Goal: Transaction & Acquisition: Purchase product/service

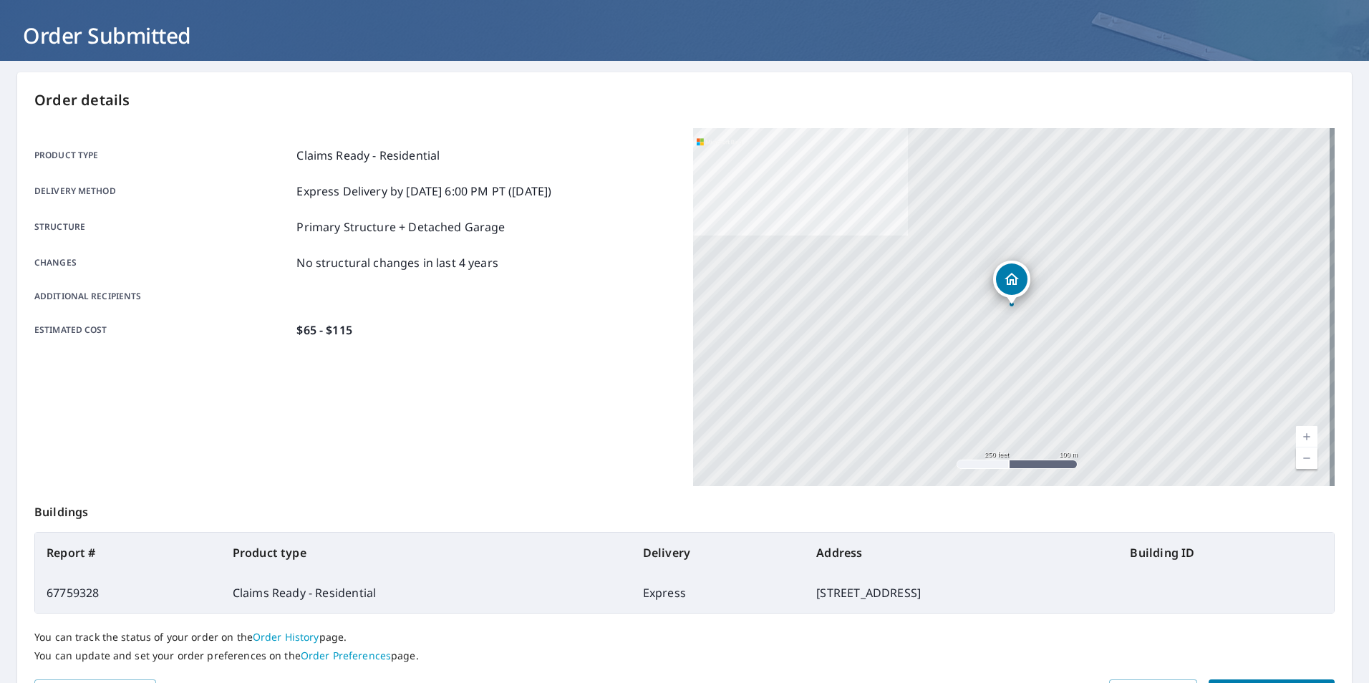
scroll to position [160, 0]
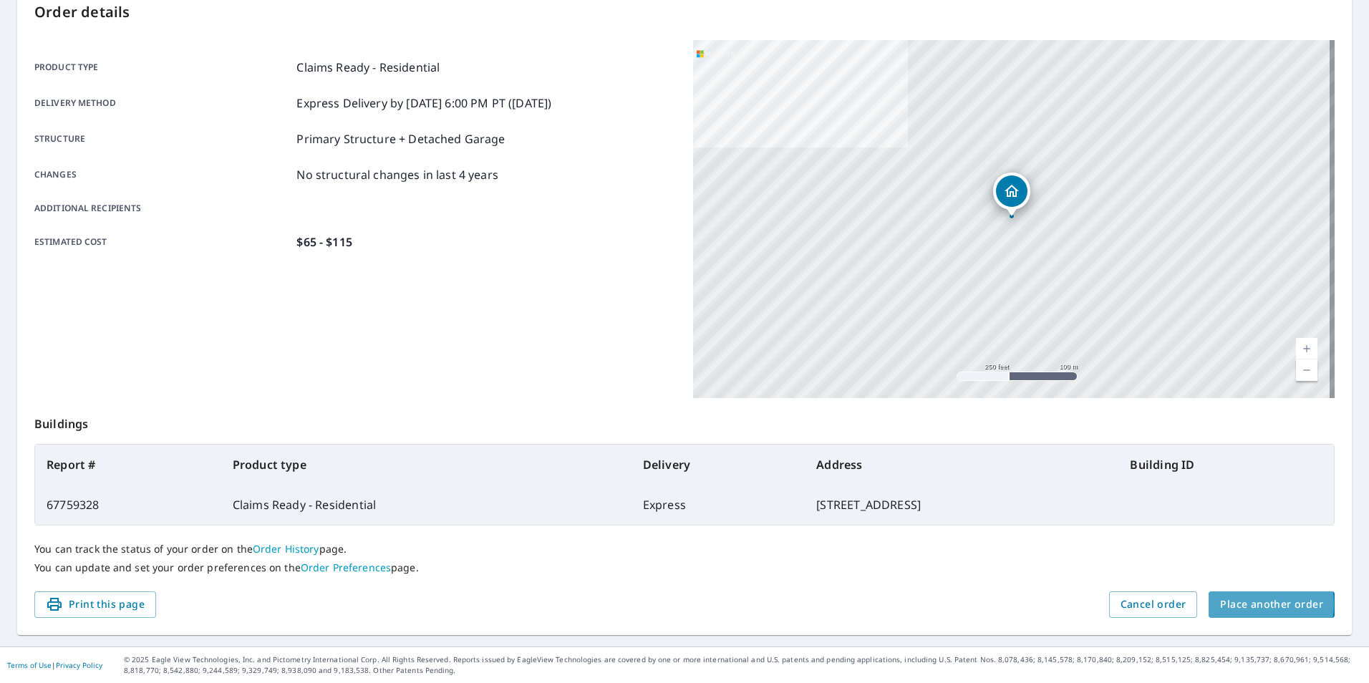
click at [1250, 604] on span "Place another order" at bounding box center [1271, 605] width 103 height 18
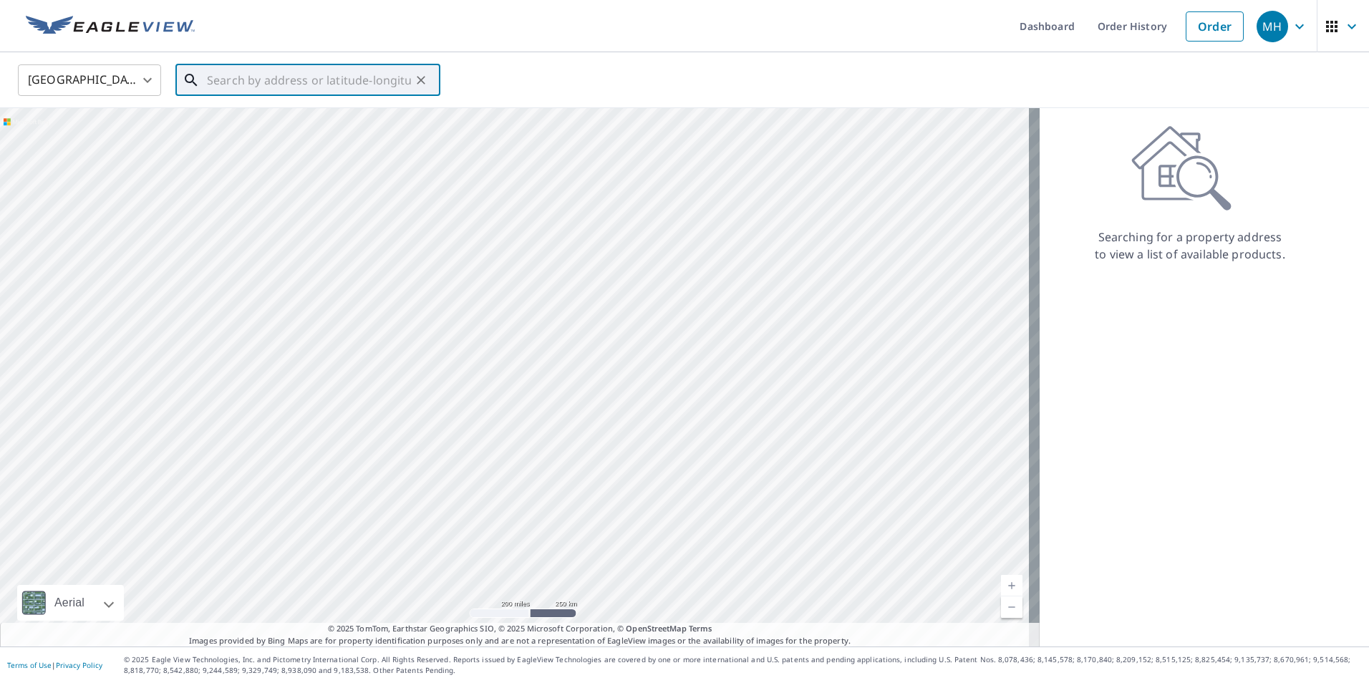
click at [257, 87] on input "text" at bounding box center [309, 80] width 204 height 40
click at [252, 75] on input "text" at bounding box center [309, 80] width 204 height 40
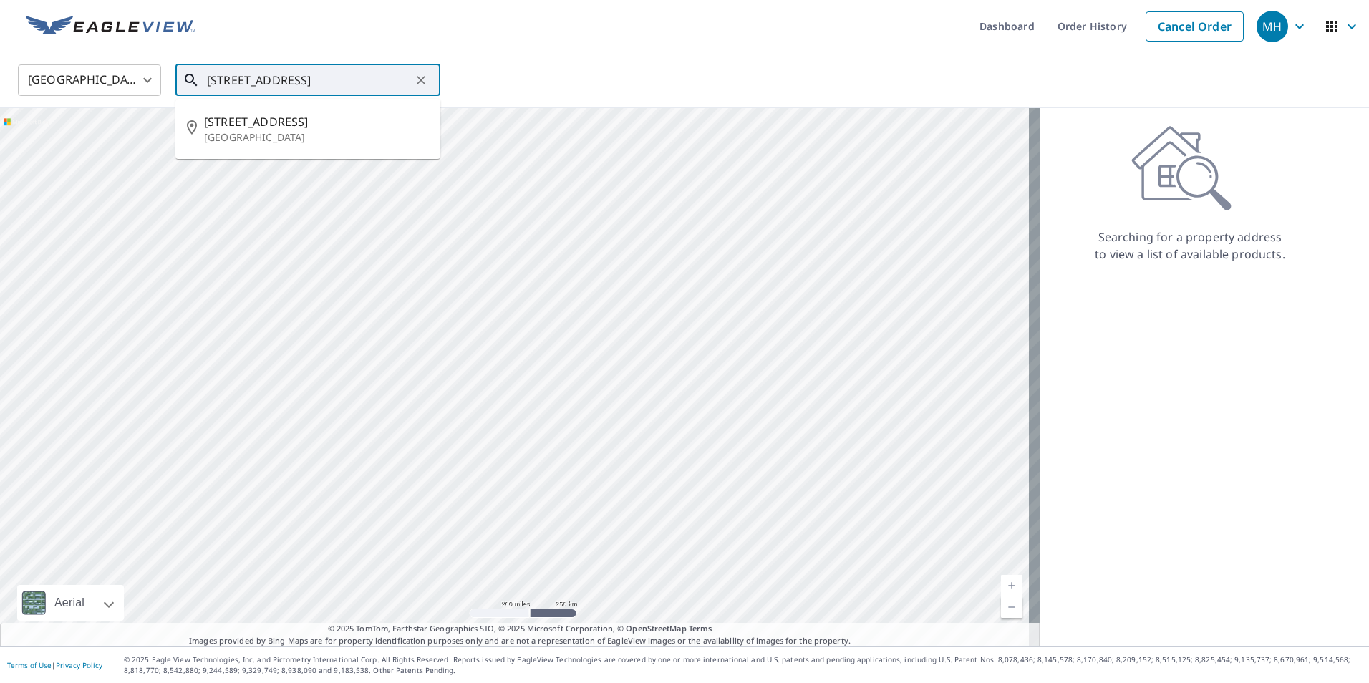
scroll to position [0, 21]
click at [249, 125] on span "[STREET_ADDRESS]" at bounding box center [316, 121] width 225 height 17
type input "[STREET_ADDRESS]"
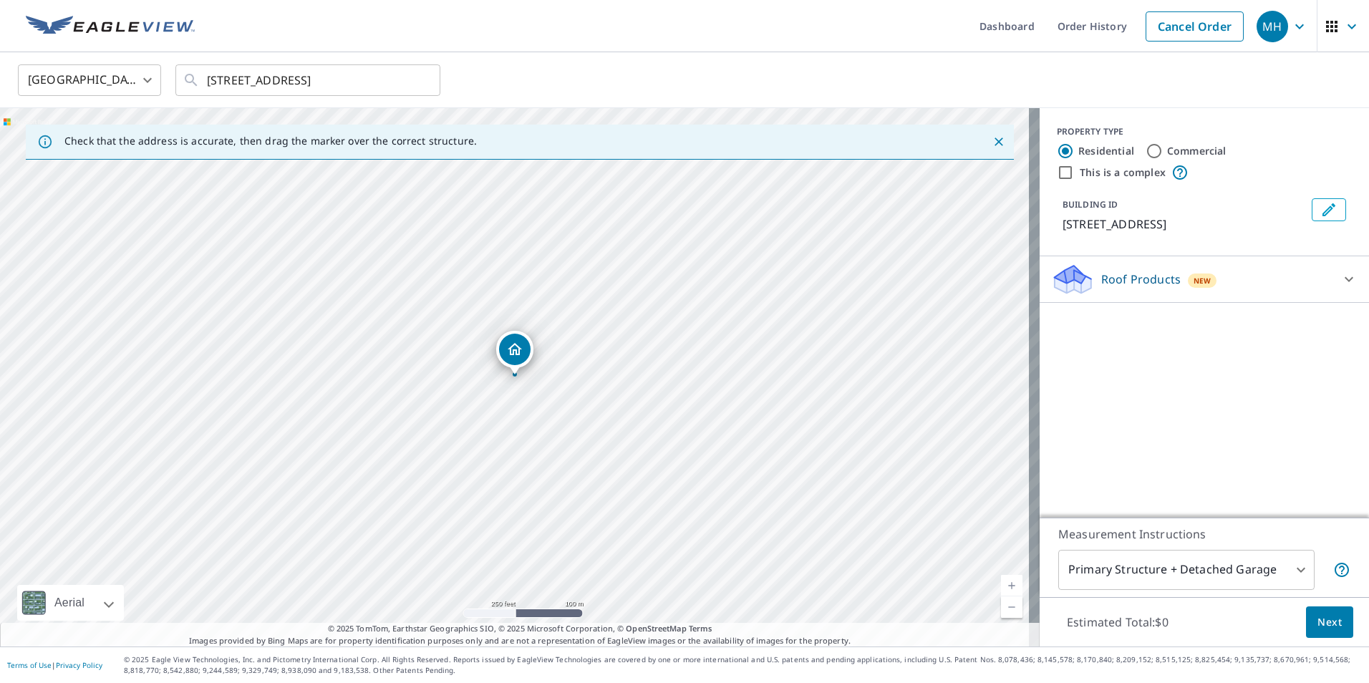
click at [1347, 285] on div at bounding box center [1349, 279] width 34 height 34
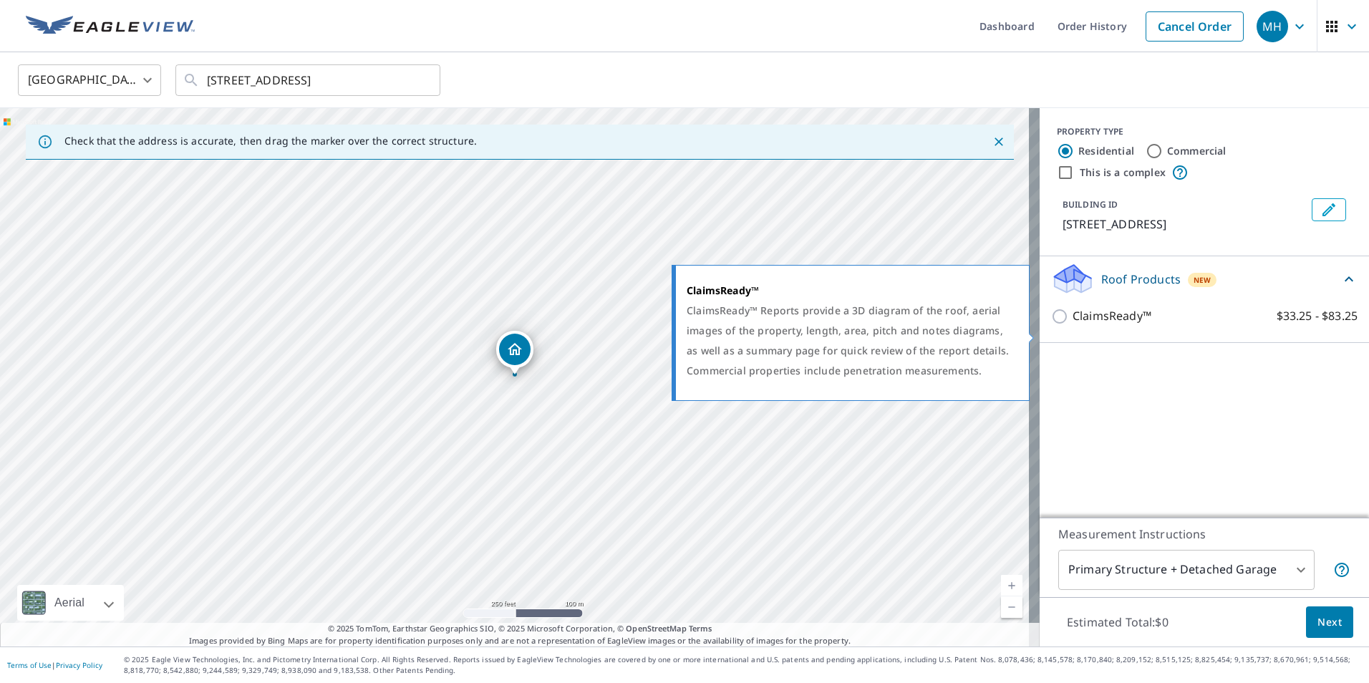
click at [1060, 325] on input "ClaimsReady™ $33.25 - $83.25" at bounding box center [1061, 316] width 21 height 17
checkbox input "true"
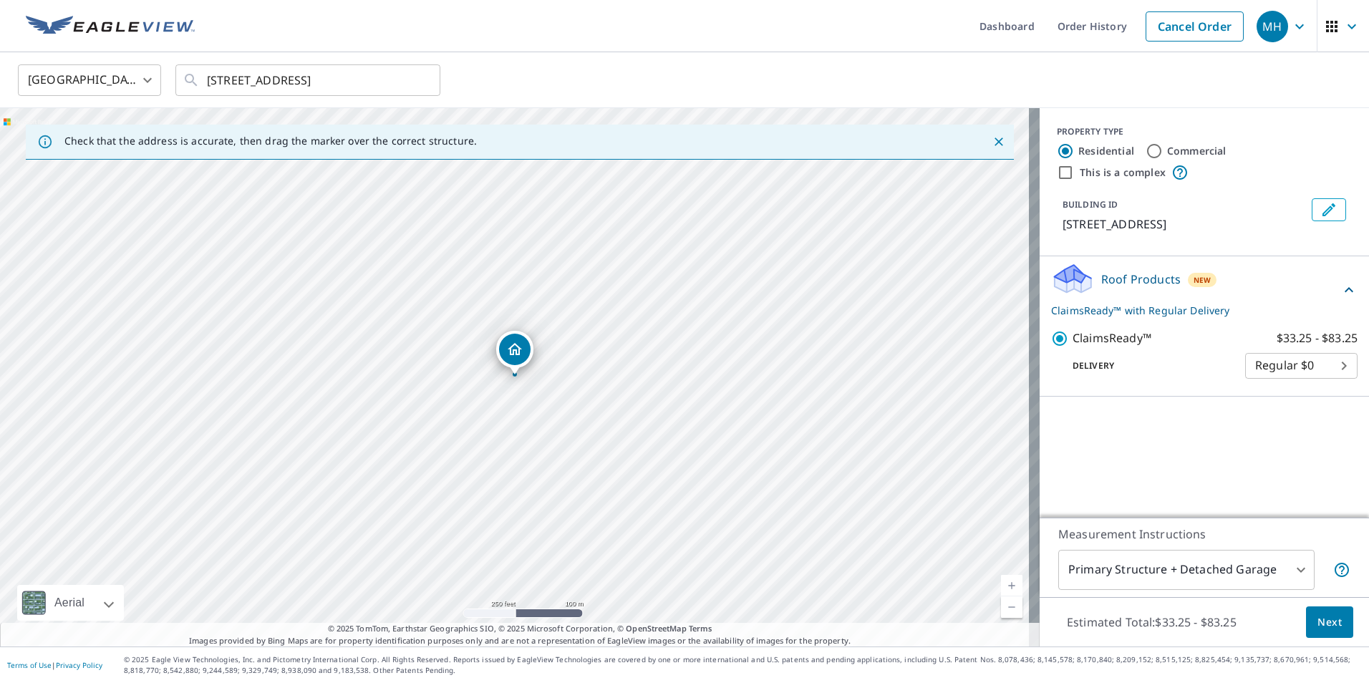
click at [1331, 380] on body "MH MH Dashboard Order History Cancel Order MH [GEOGRAPHIC_DATA] [GEOGRAPHIC_DAT…" at bounding box center [684, 341] width 1369 height 683
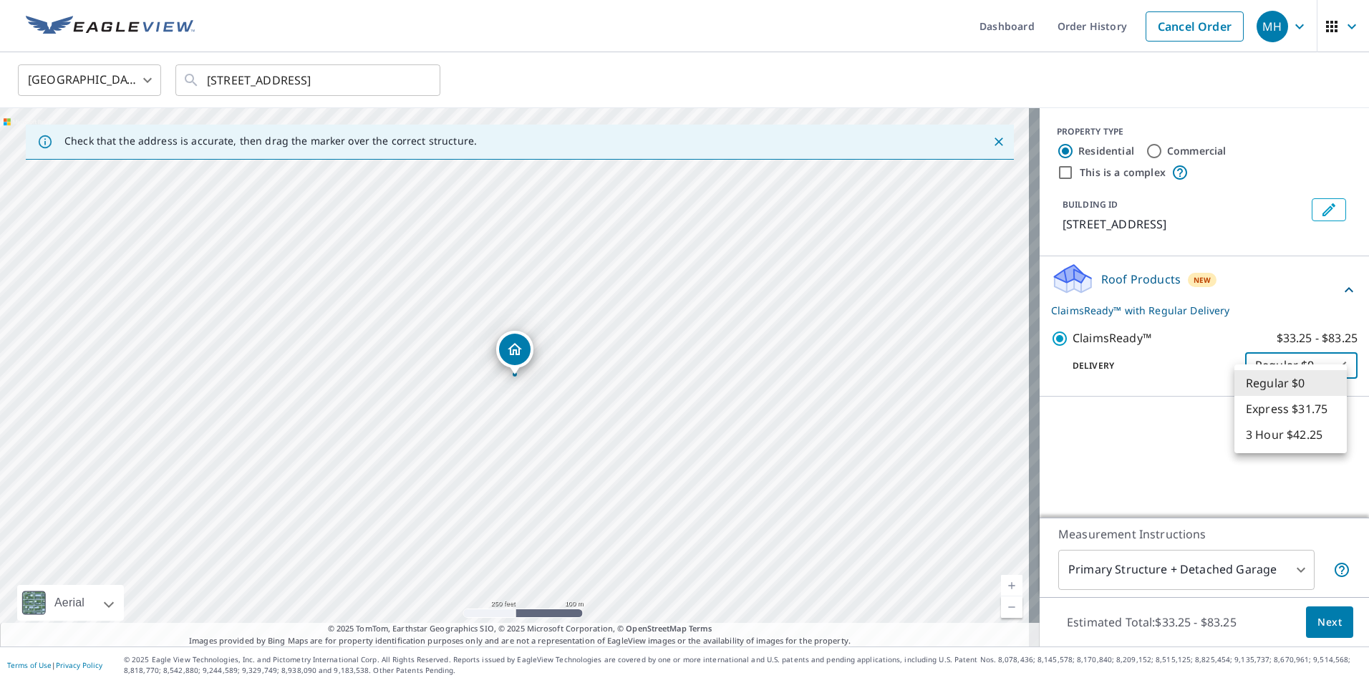
click at [1300, 387] on li "Regular $0" at bounding box center [1291, 383] width 112 height 26
click at [515, 377] on div at bounding box center [515, 375] width 6 height 6
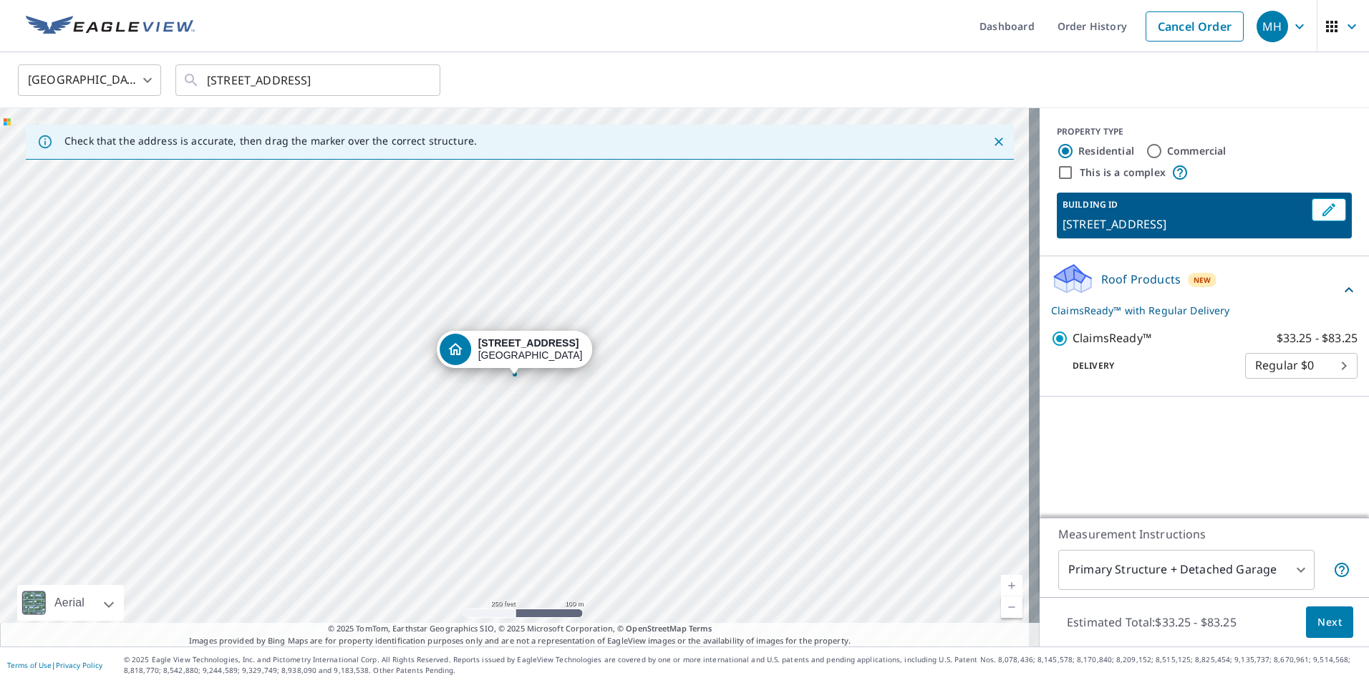
click at [515, 377] on div at bounding box center [515, 375] width 6 height 6
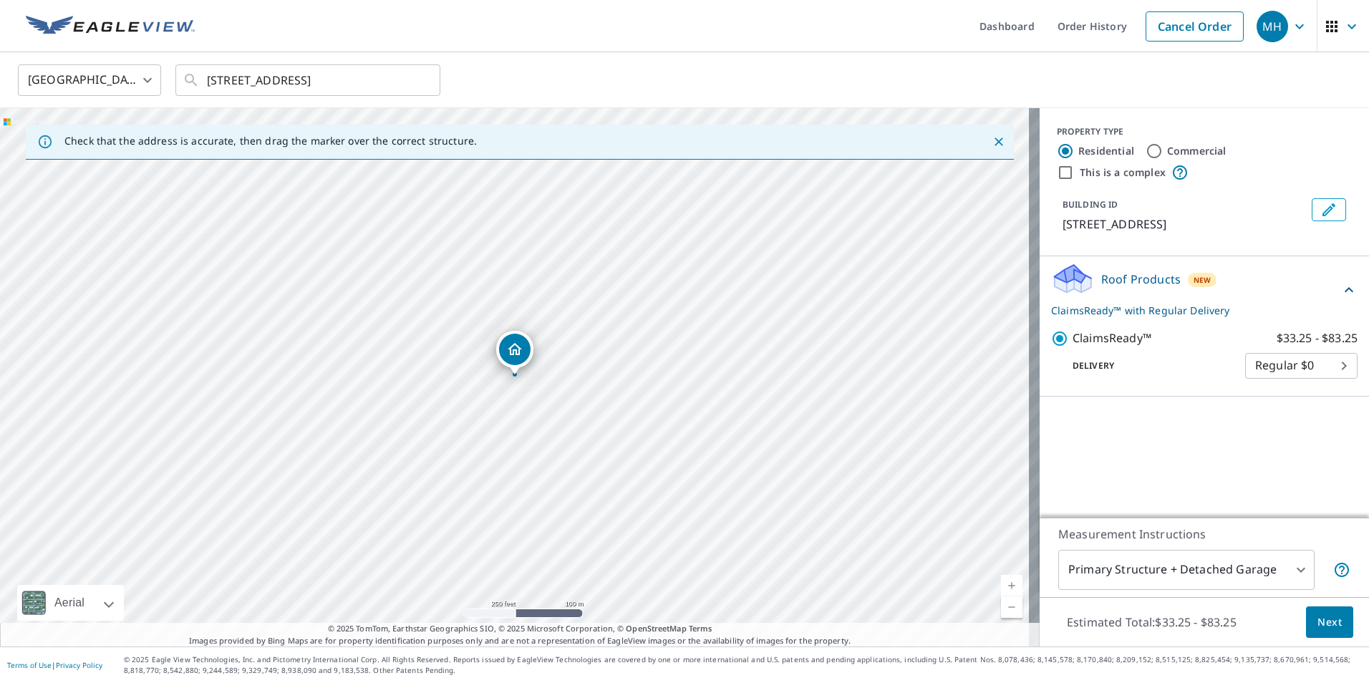
click at [1283, 571] on body "MH MH Dashboard Order History Cancel Order MH [GEOGRAPHIC_DATA] [GEOGRAPHIC_DAT…" at bounding box center [684, 341] width 1369 height 683
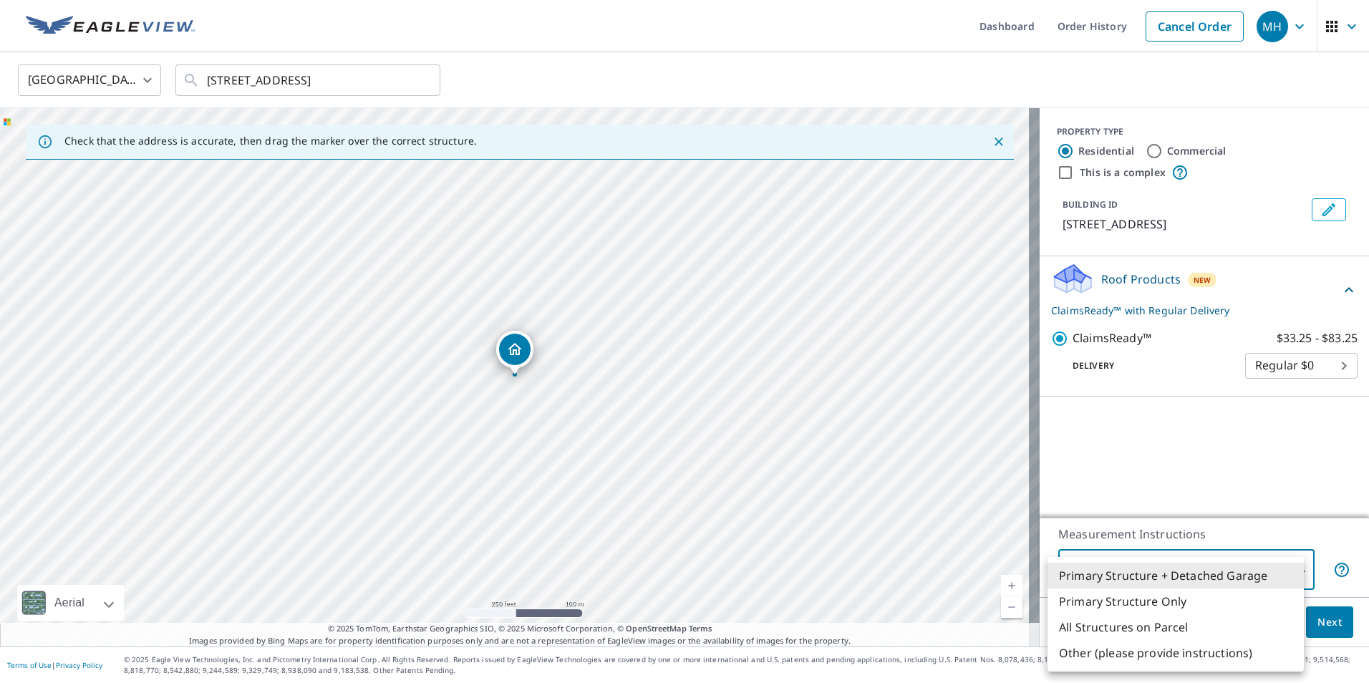
click at [1232, 583] on li "Primary Structure + Detached Garage" at bounding box center [1176, 576] width 256 height 26
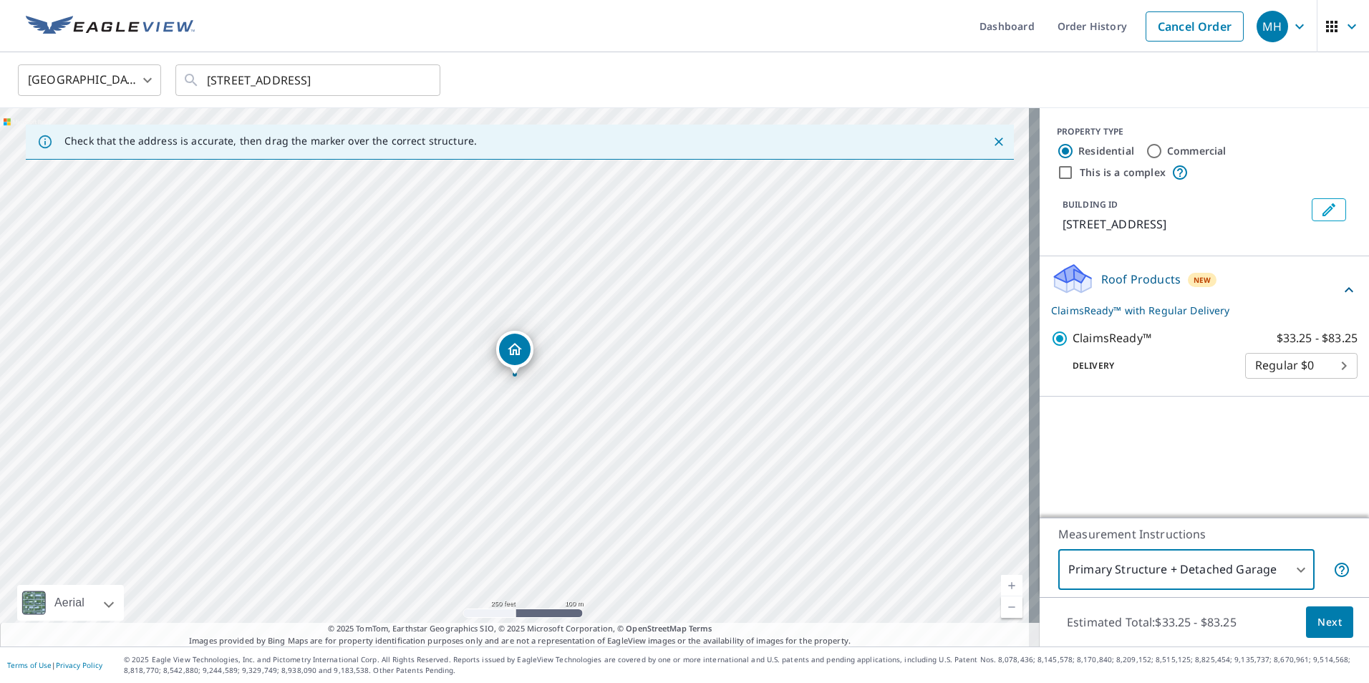
click at [1327, 622] on span "Next" at bounding box center [1330, 623] width 24 height 18
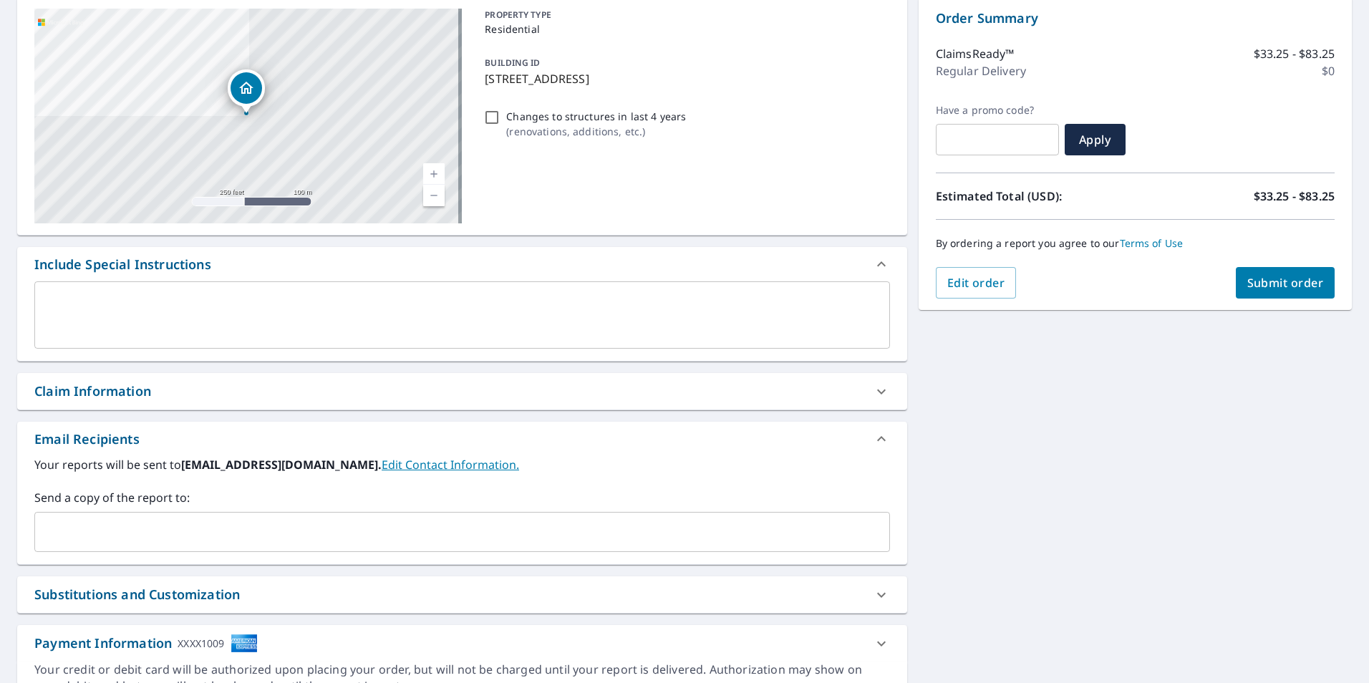
scroll to position [75, 0]
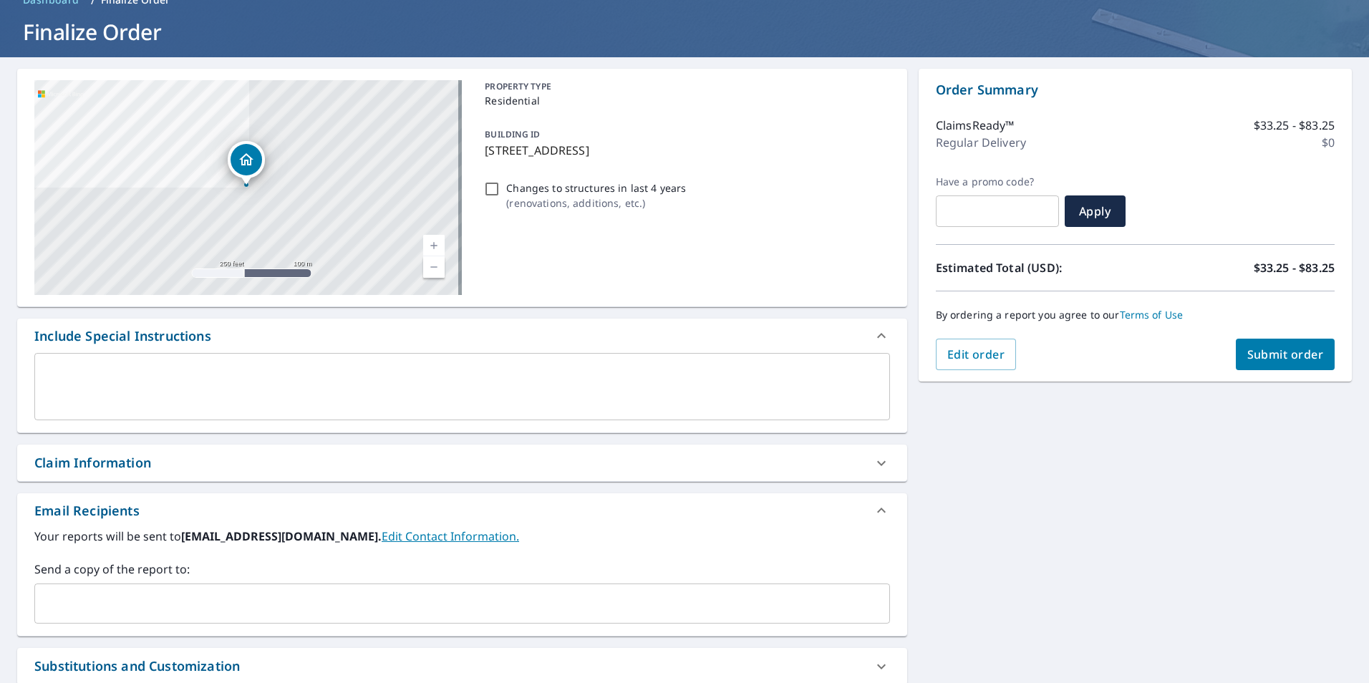
click at [1266, 351] on span "Submit order" at bounding box center [1285, 355] width 77 height 16
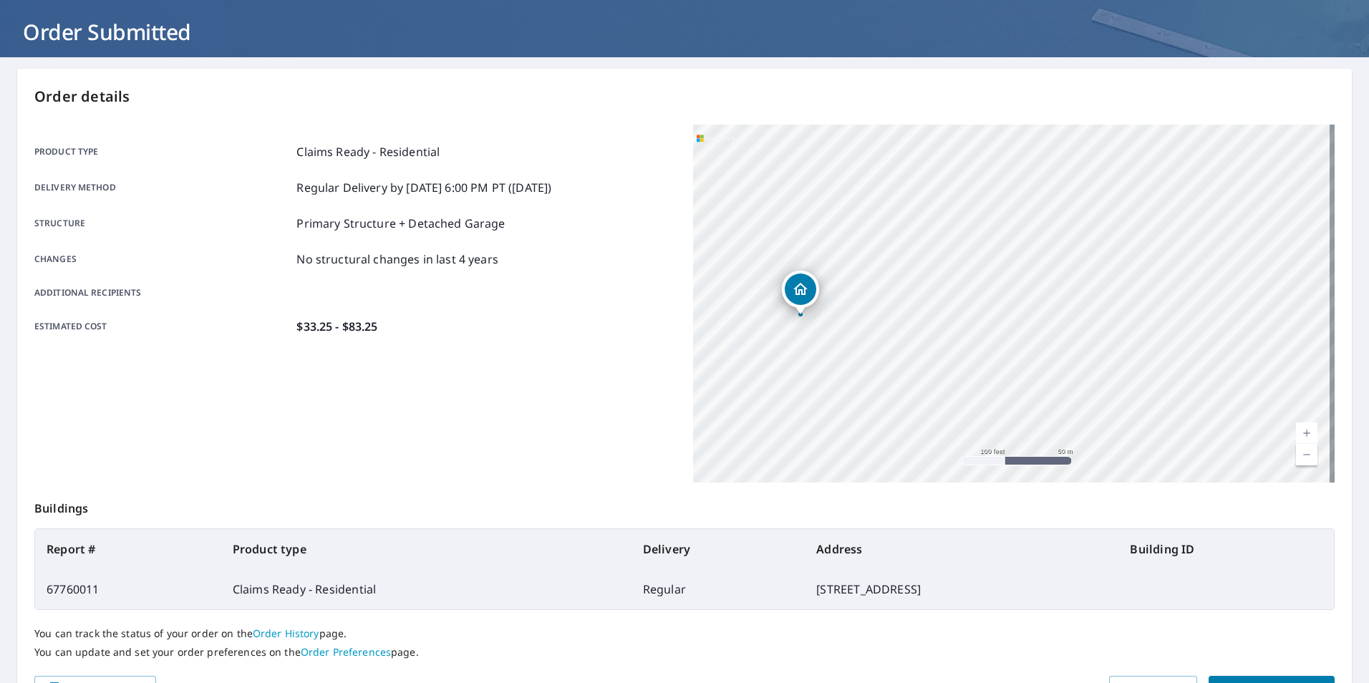
drag, startPoint x: 1088, startPoint y: 230, endPoint x: 791, endPoint y: 342, distance: 317.7
click at [791, 342] on div "[STREET_ADDRESS]" at bounding box center [1014, 304] width 642 height 358
drag, startPoint x: 724, startPoint y: 342, endPoint x: 935, endPoint y: 312, distance: 213.5
click at [935, 312] on div "[STREET_ADDRESS]" at bounding box center [1014, 304] width 642 height 358
drag, startPoint x: 995, startPoint y: 307, endPoint x: 749, endPoint y: 306, distance: 245.6
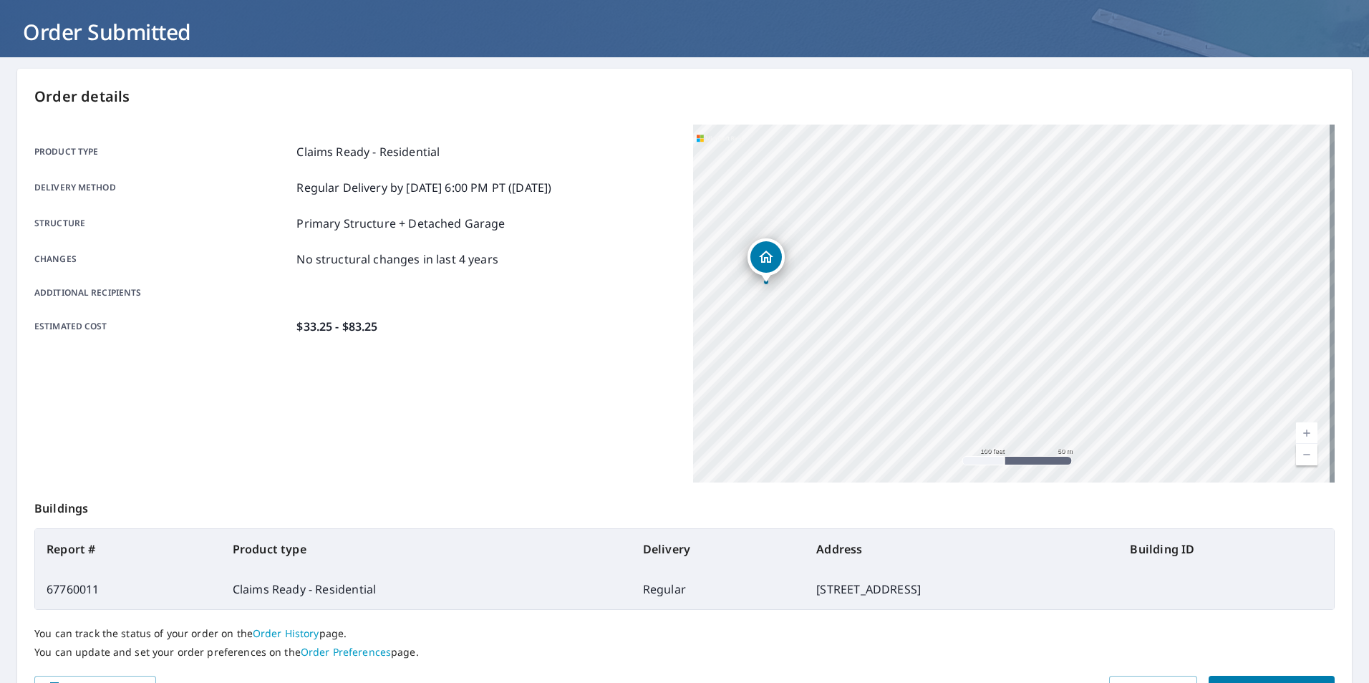
click at [749, 306] on div "[STREET_ADDRESS]" at bounding box center [1014, 304] width 642 height 358
